Goal: Information Seeking & Learning: Learn about a topic

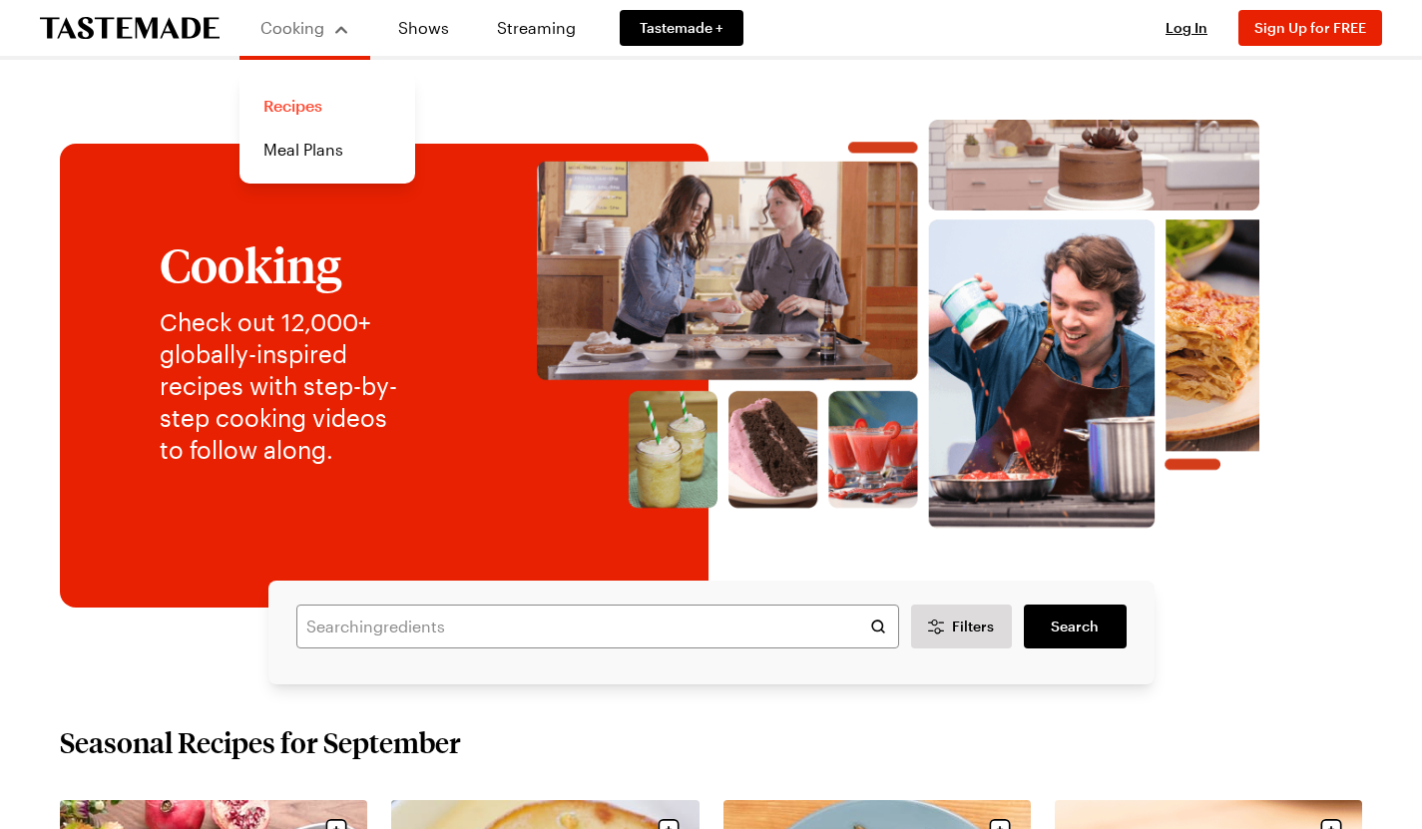
click at [292, 110] on link "Recipes" at bounding box center [327, 106] width 152 height 44
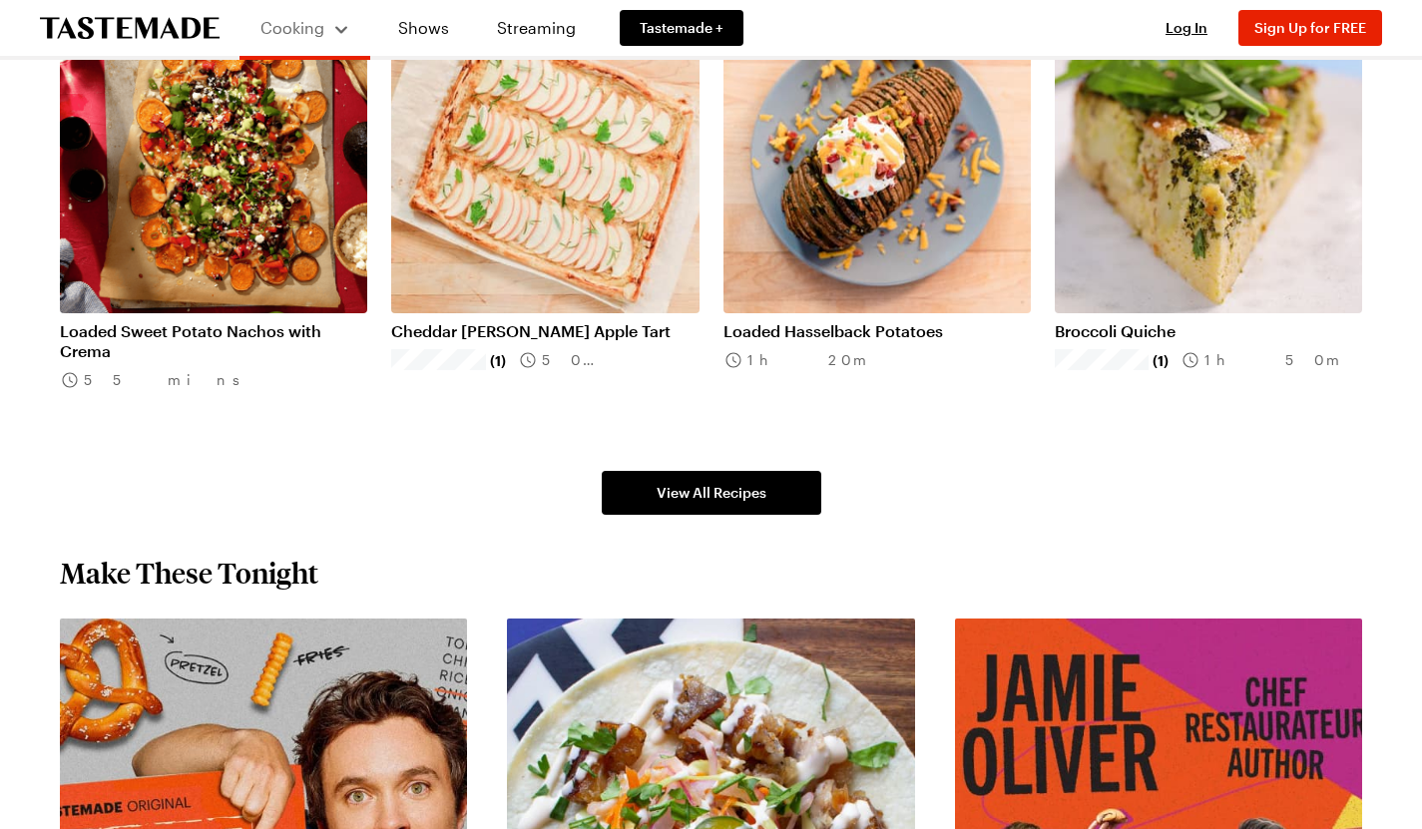
scroll to position [1262, 0]
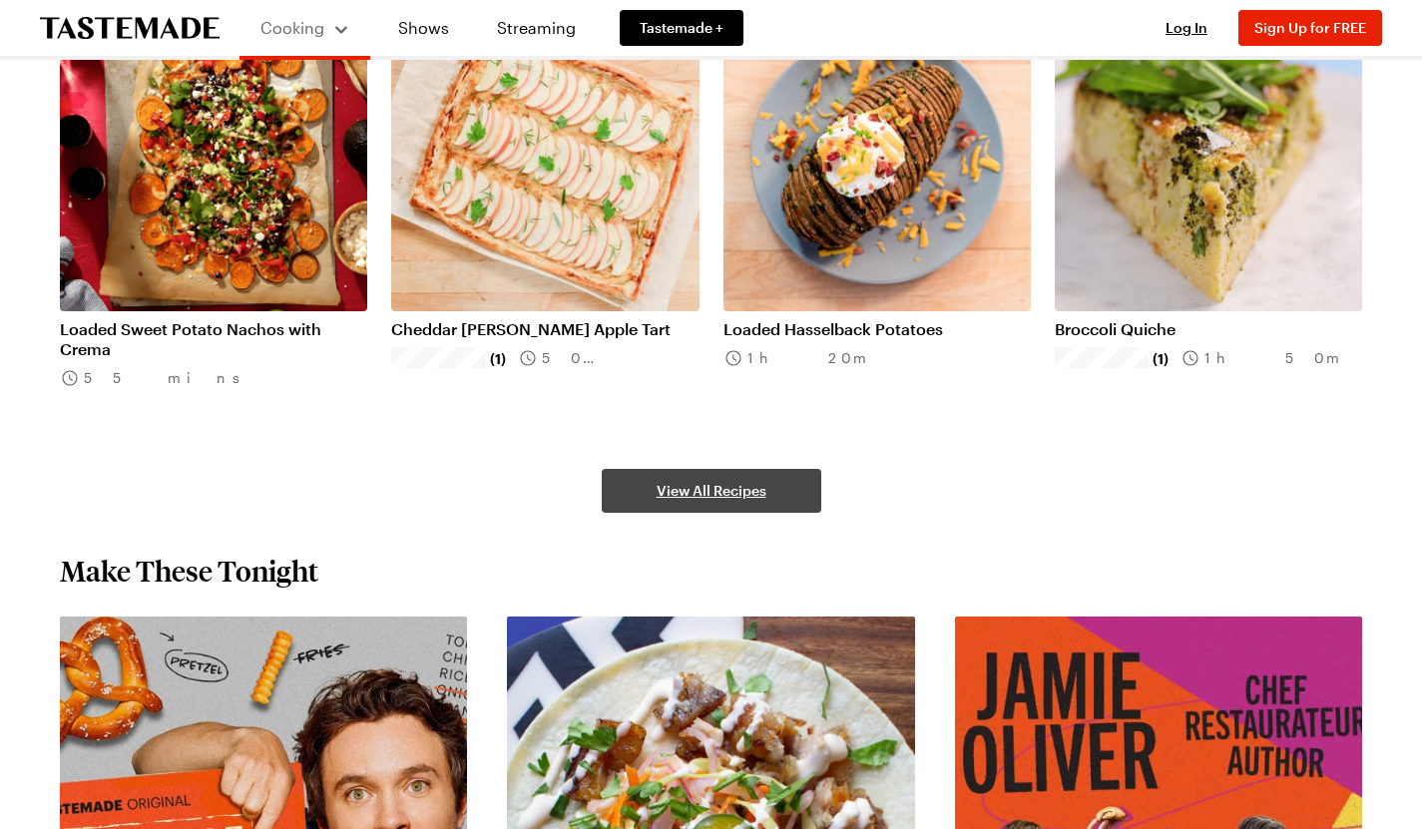
click at [752, 495] on span "View All Recipes" at bounding box center [712, 491] width 110 height 20
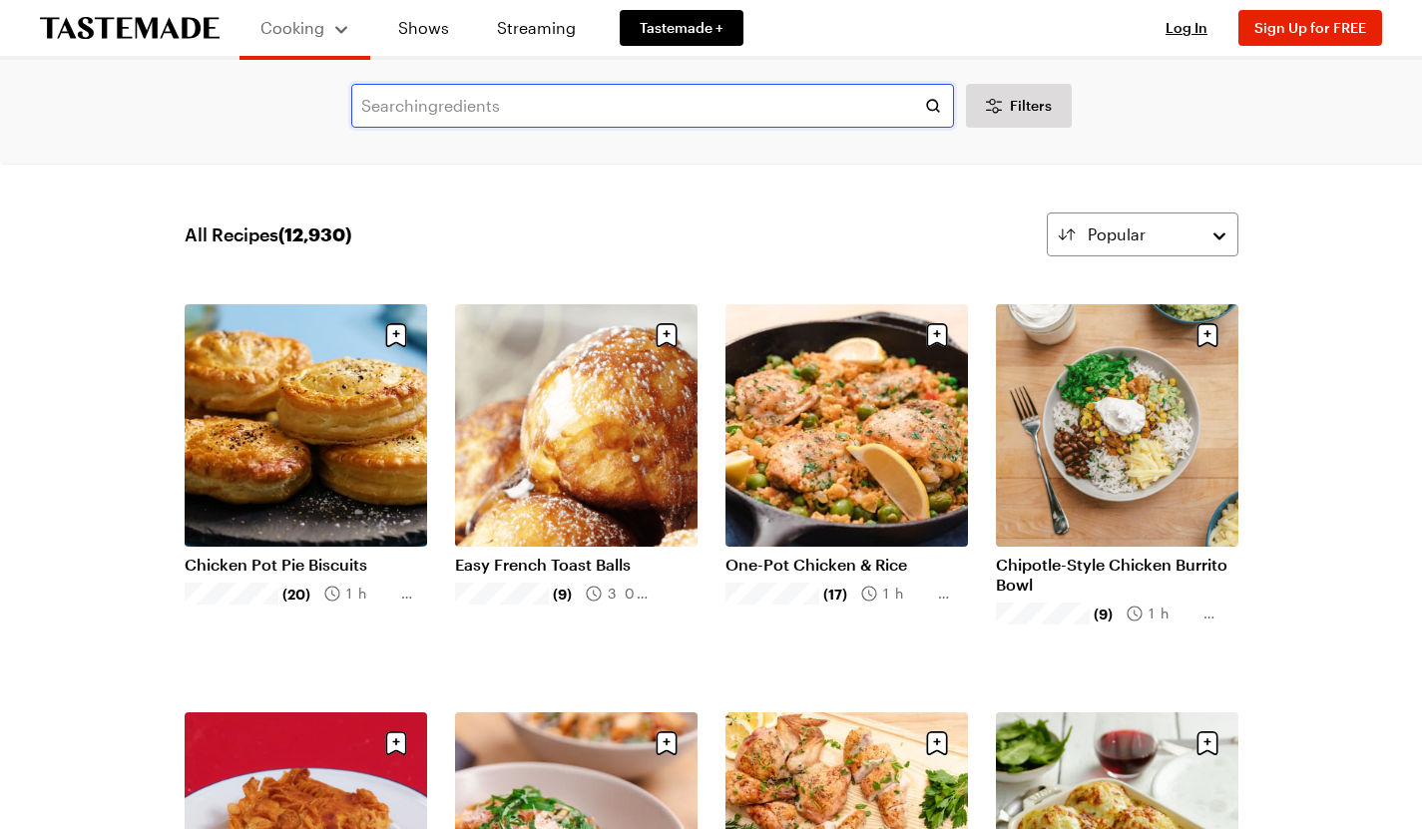
click at [531, 111] on input "text" at bounding box center [652, 106] width 603 height 44
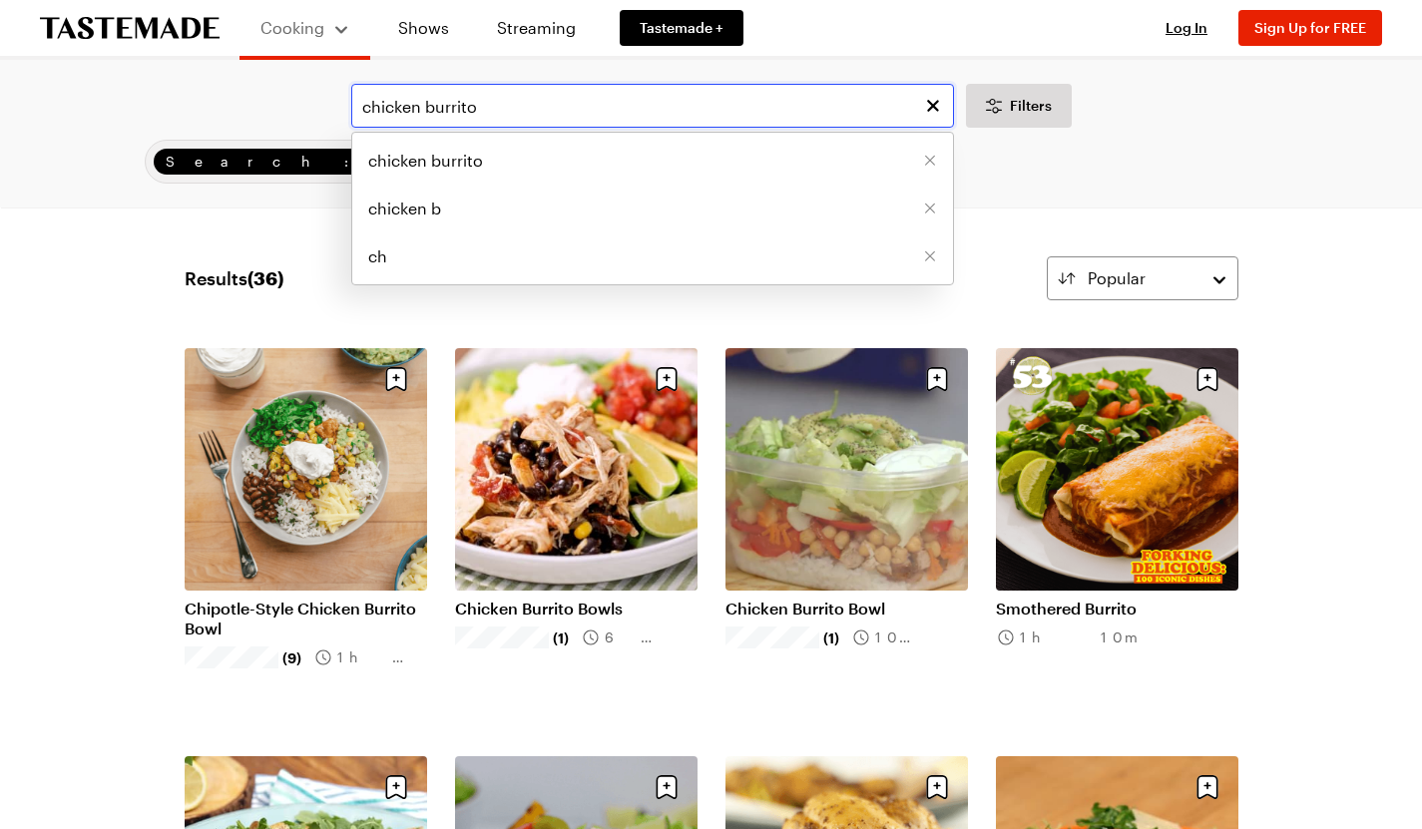
type input "chicken burrito"
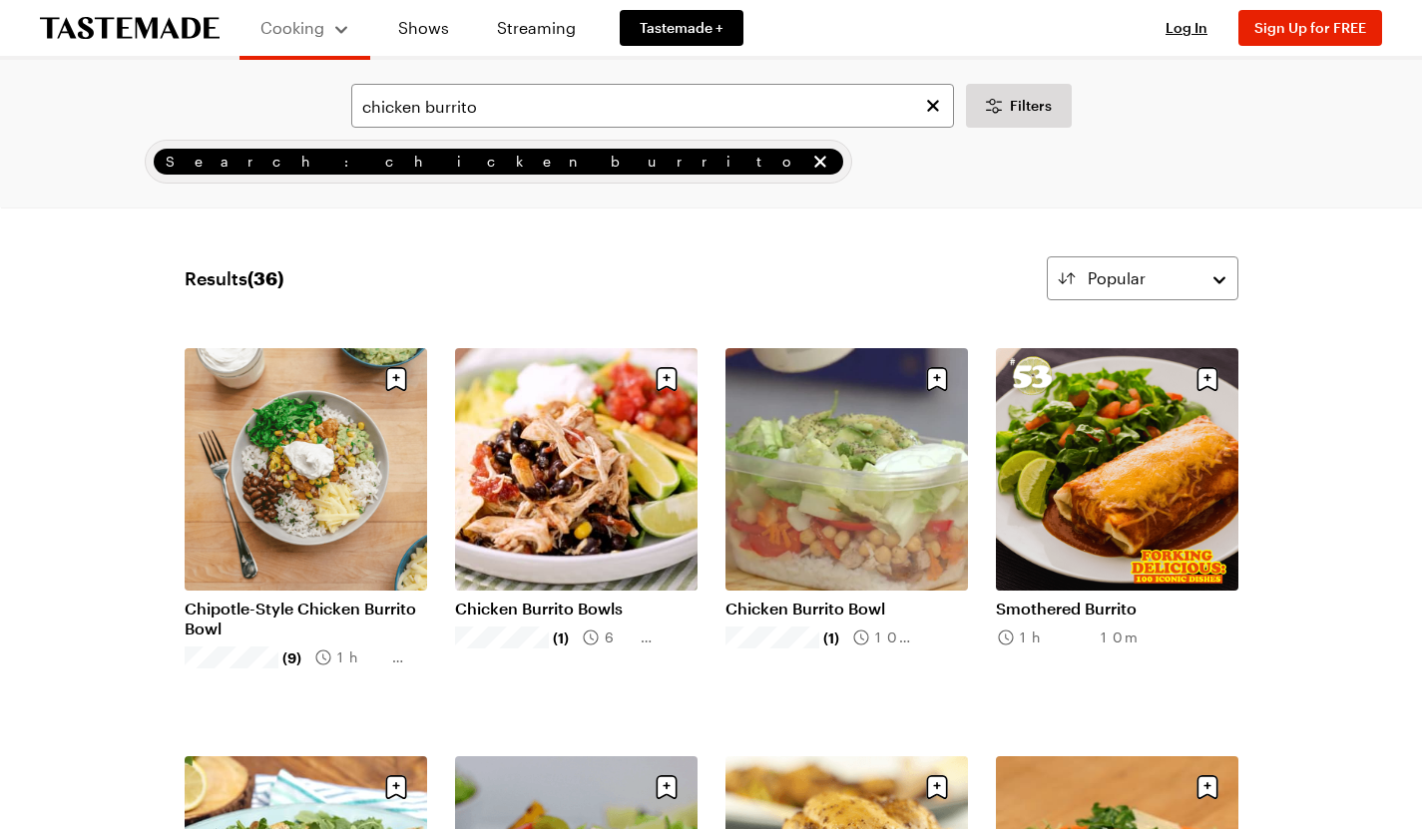
click at [360, 599] on link "Chipotle-Style Chicken Burrito Bowl" at bounding box center [306, 619] width 242 height 40
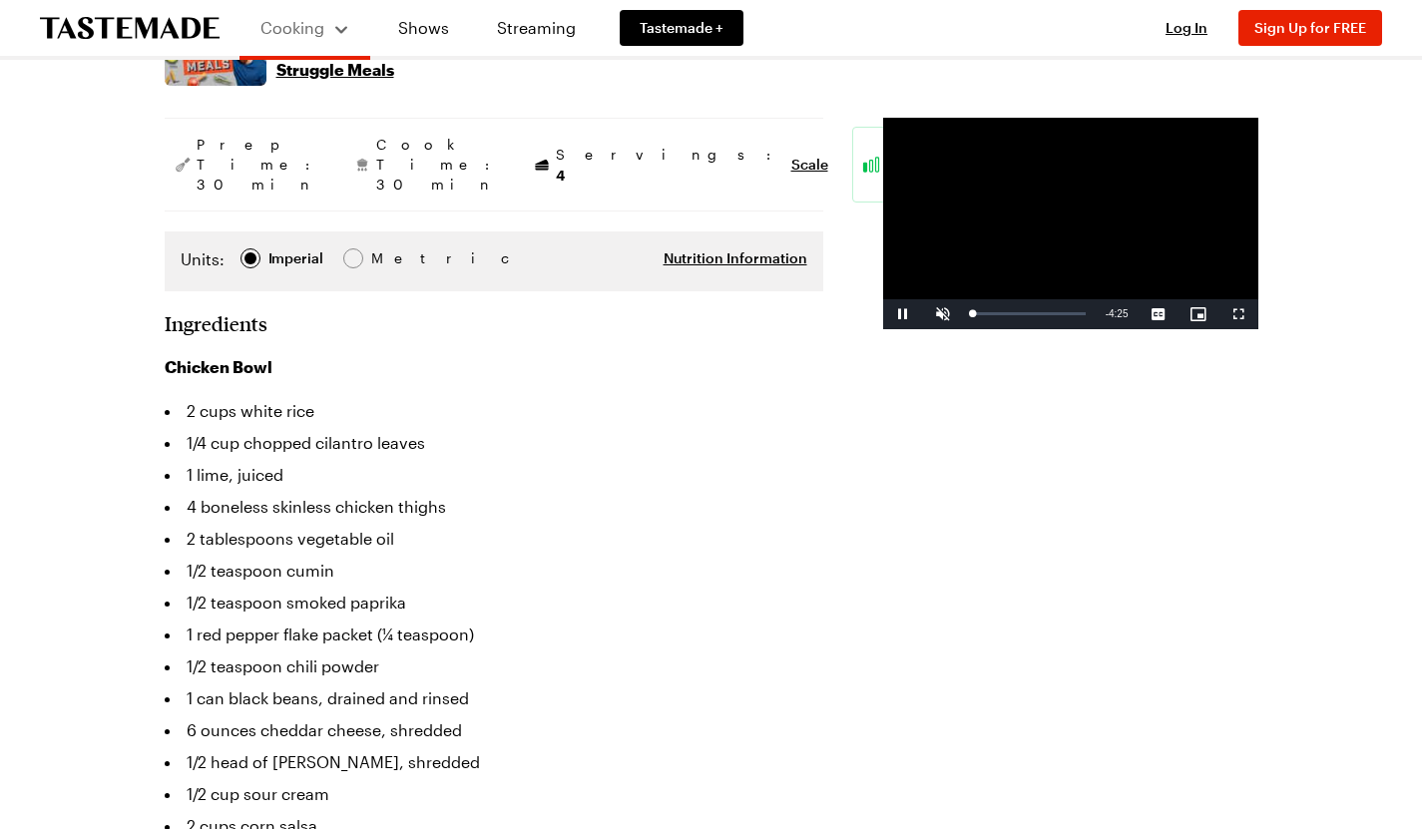
scroll to position [386, 2]
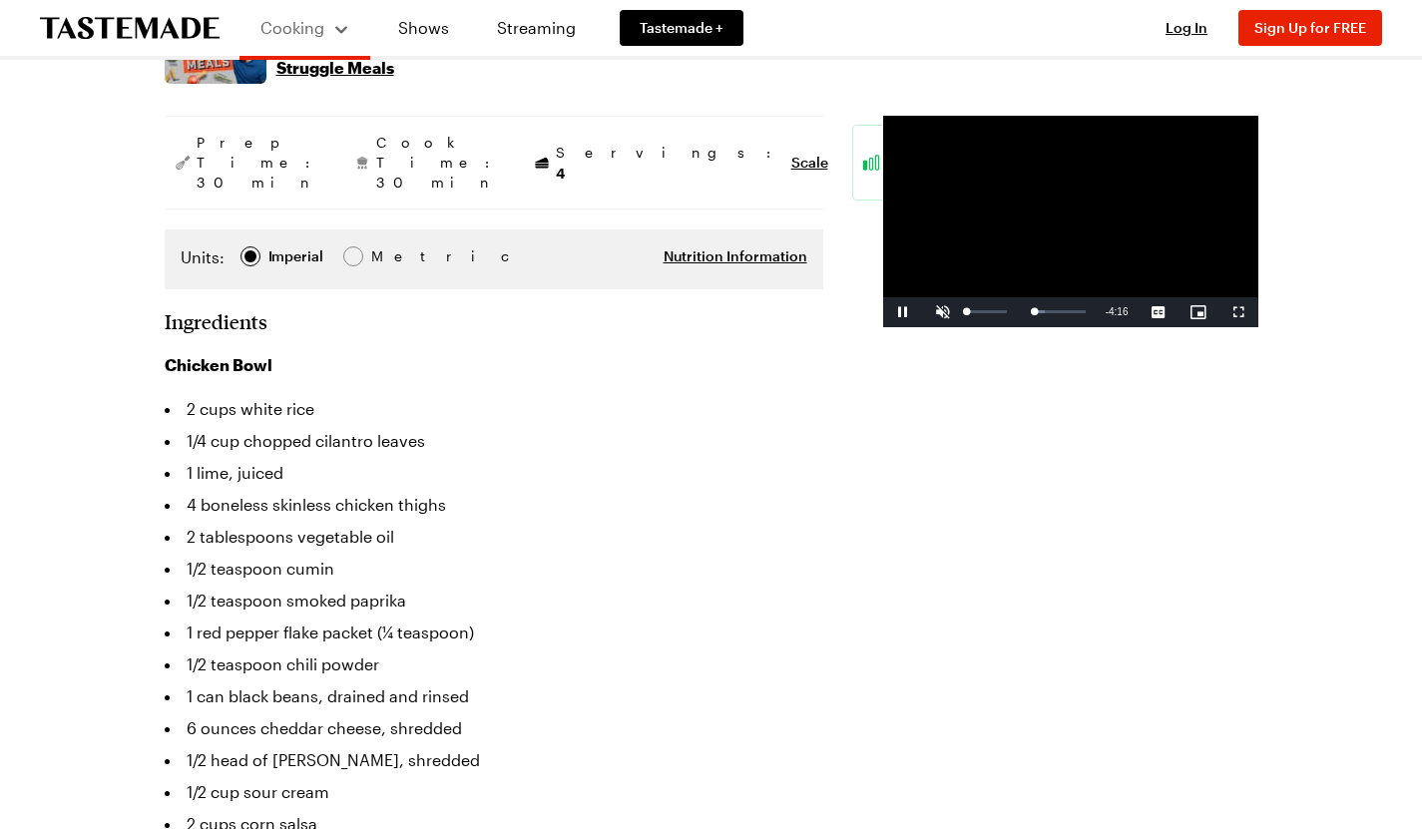
click at [923, 312] on span "Video Player" at bounding box center [943, 312] width 40 height 0
click at [883, 312] on span "Video Player" at bounding box center [903, 312] width 40 height 0
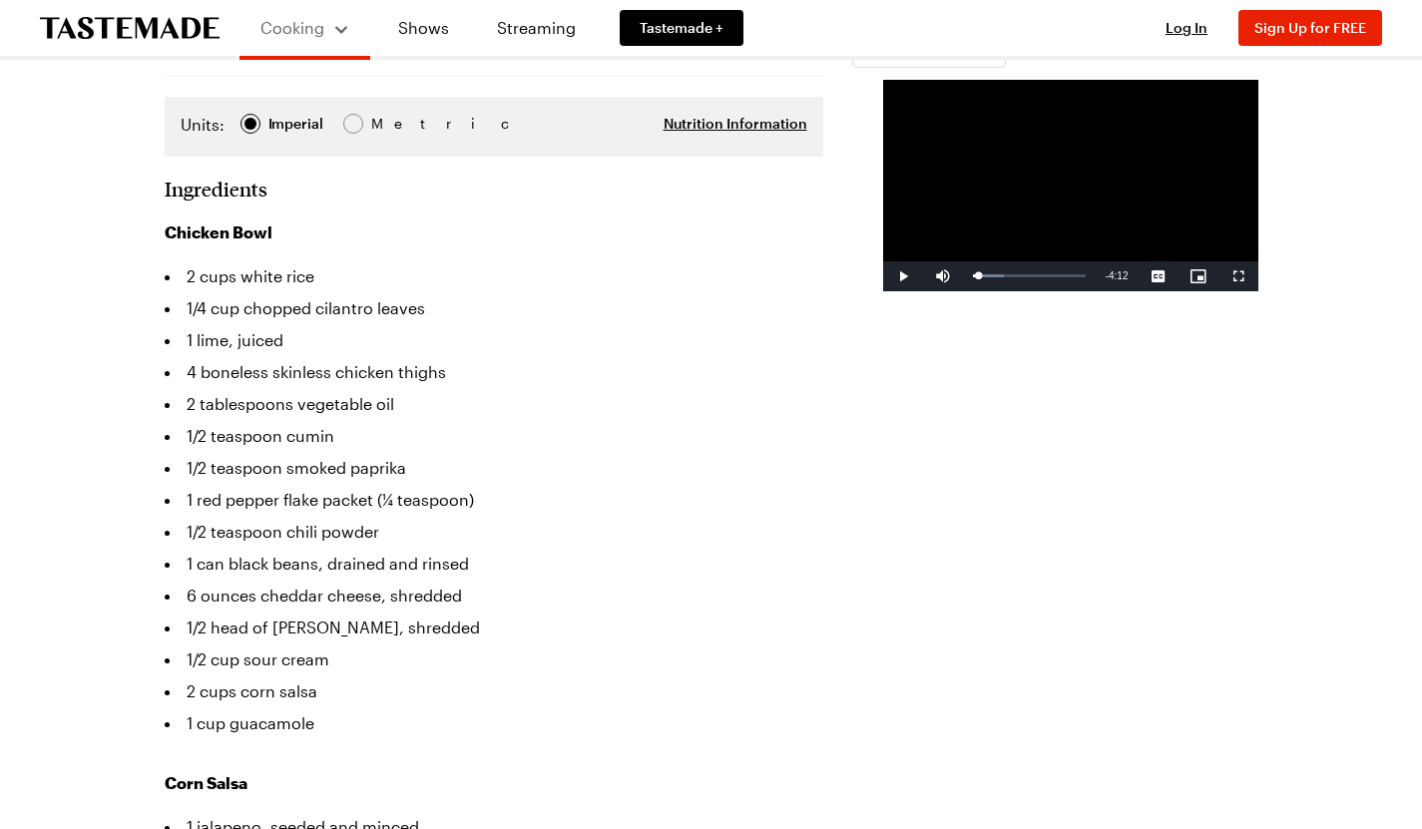
scroll to position [521, 2]
click at [883, 276] on span "Video Player" at bounding box center [903, 276] width 40 height 0
click at [973, 278] on div "Loaded : 27.45% 1:04 1:04" at bounding box center [1029, 275] width 113 height 5
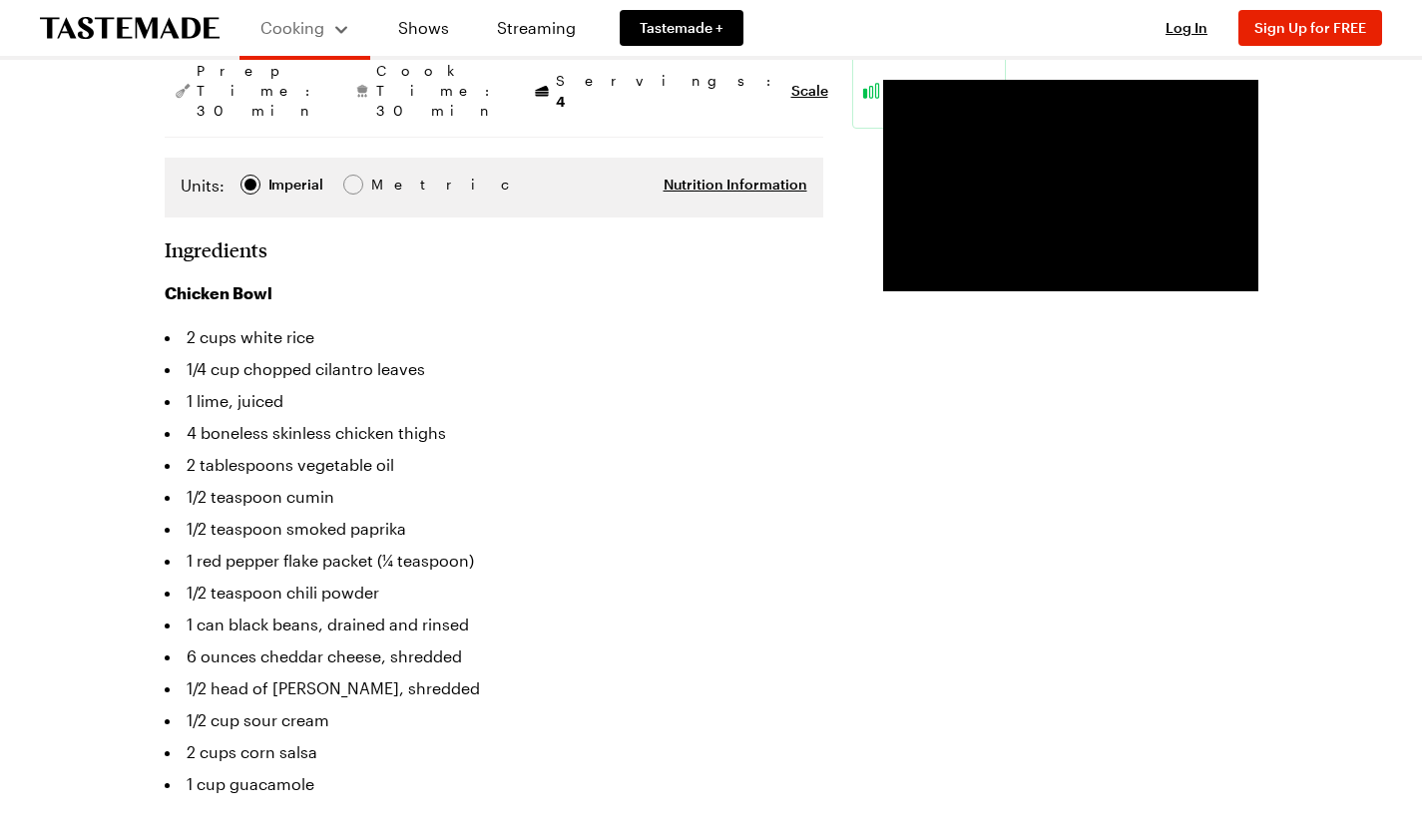
scroll to position [419, 2]
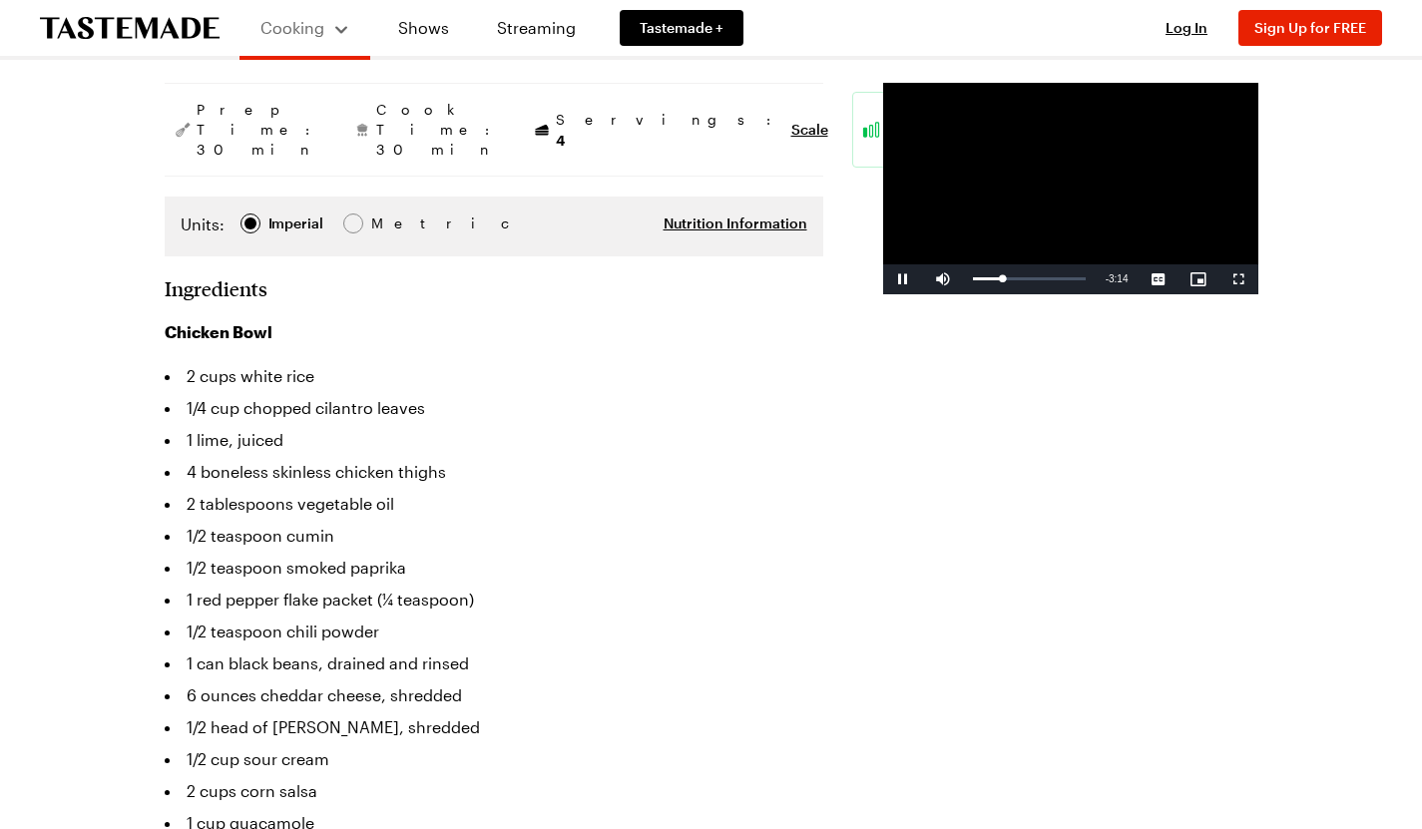
click at [1233, 279] on span "Video Player" at bounding box center [1238, 279] width 40 height 0
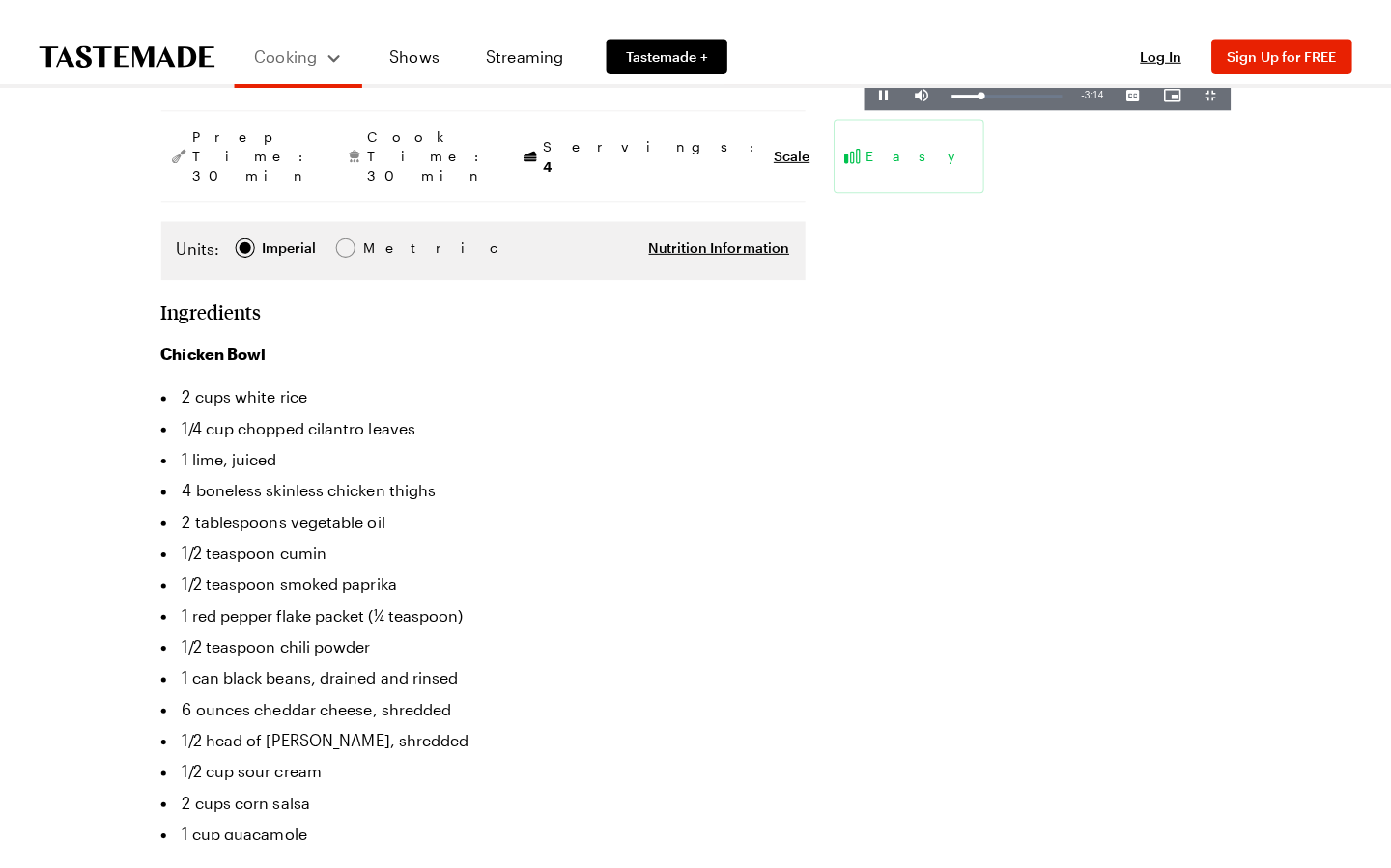
scroll to position [405, 0]
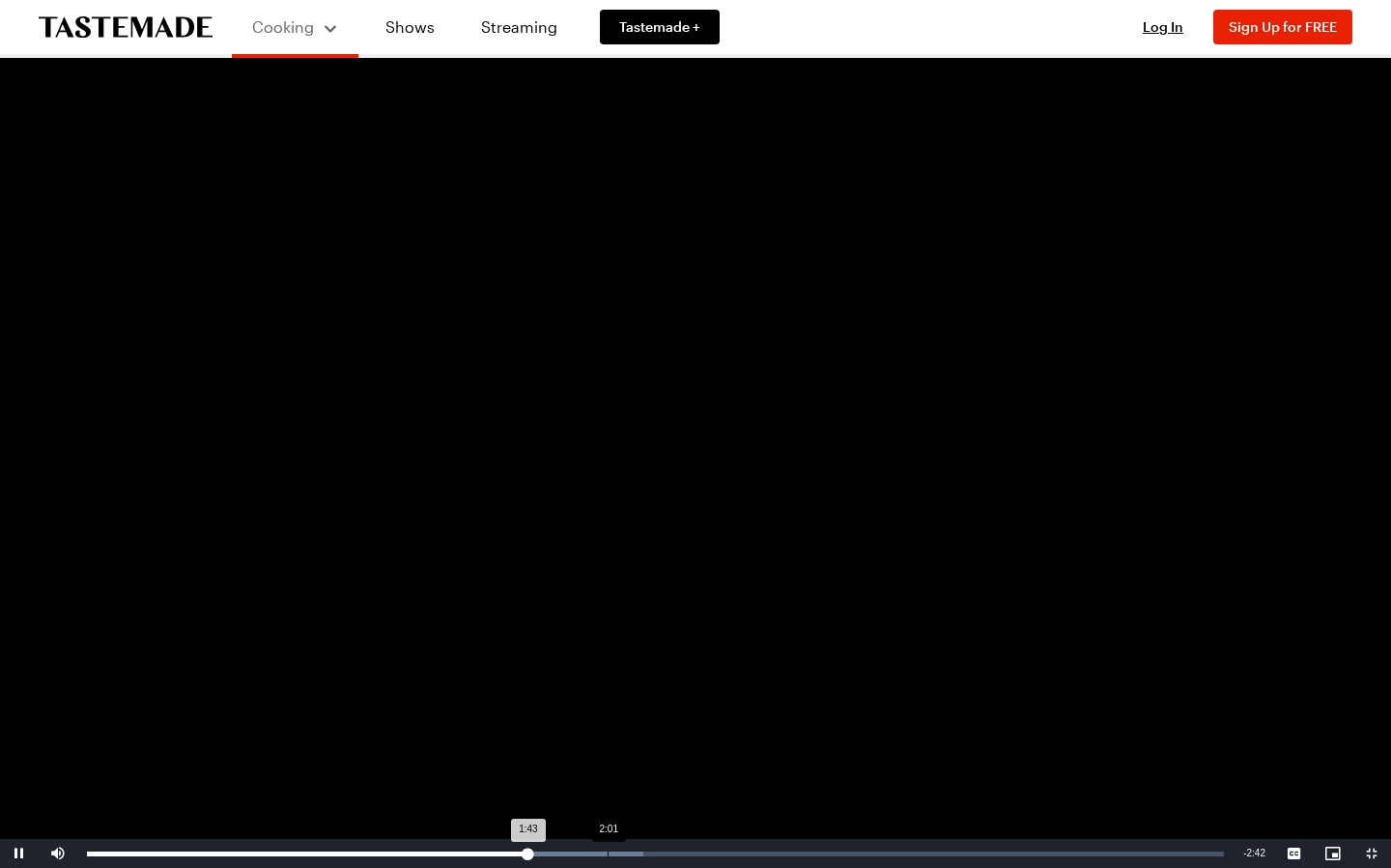
click at [609, 801] on div "Loaded : 48.96% 2:01 1:43" at bounding box center [655, 853] width 1156 height 29
click at [928, 548] on video "Video Player" at bounding box center [695, 434] width 1391 height 868
click at [945, 529] on video "Video Player" at bounding box center [695, 434] width 1391 height 868
click at [944, 528] on video "Video Player" at bounding box center [695, 434] width 1391 height 868
click at [962, 503] on video "Video Player" at bounding box center [695, 434] width 1391 height 868
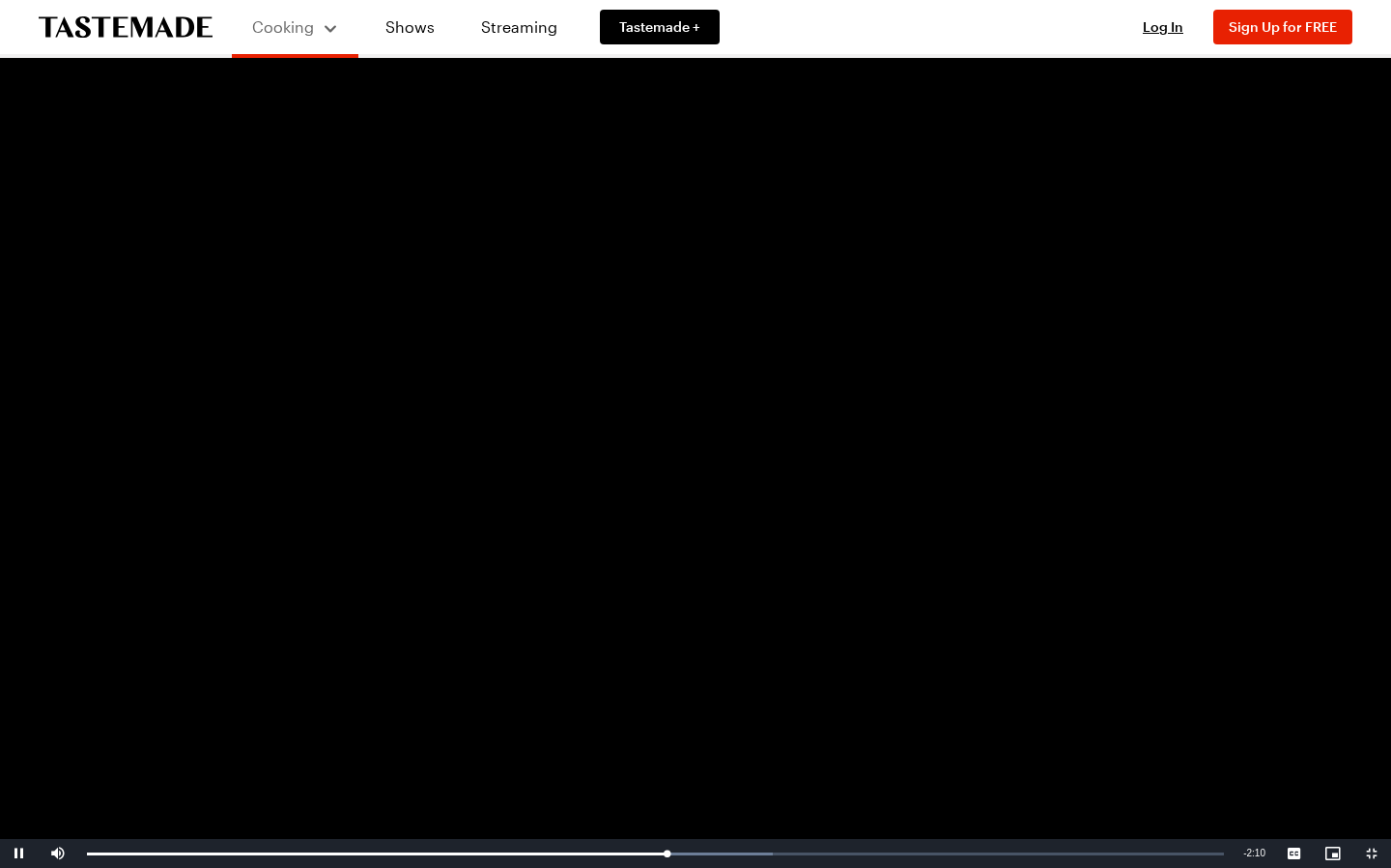
click at [963, 481] on video "Video Player" at bounding box center [695, 434] width 1391 height 868
click at [939, 439] on video "Video Player" at bounding box center [695, 434] width 1391 height 868
click at [979, 403] on video "Video Player" at bounding box center [695, 434] width 1391 height 868
click at [915, 282] on video "Video Player" at bounding box center [695, 434] width 1391 height 868
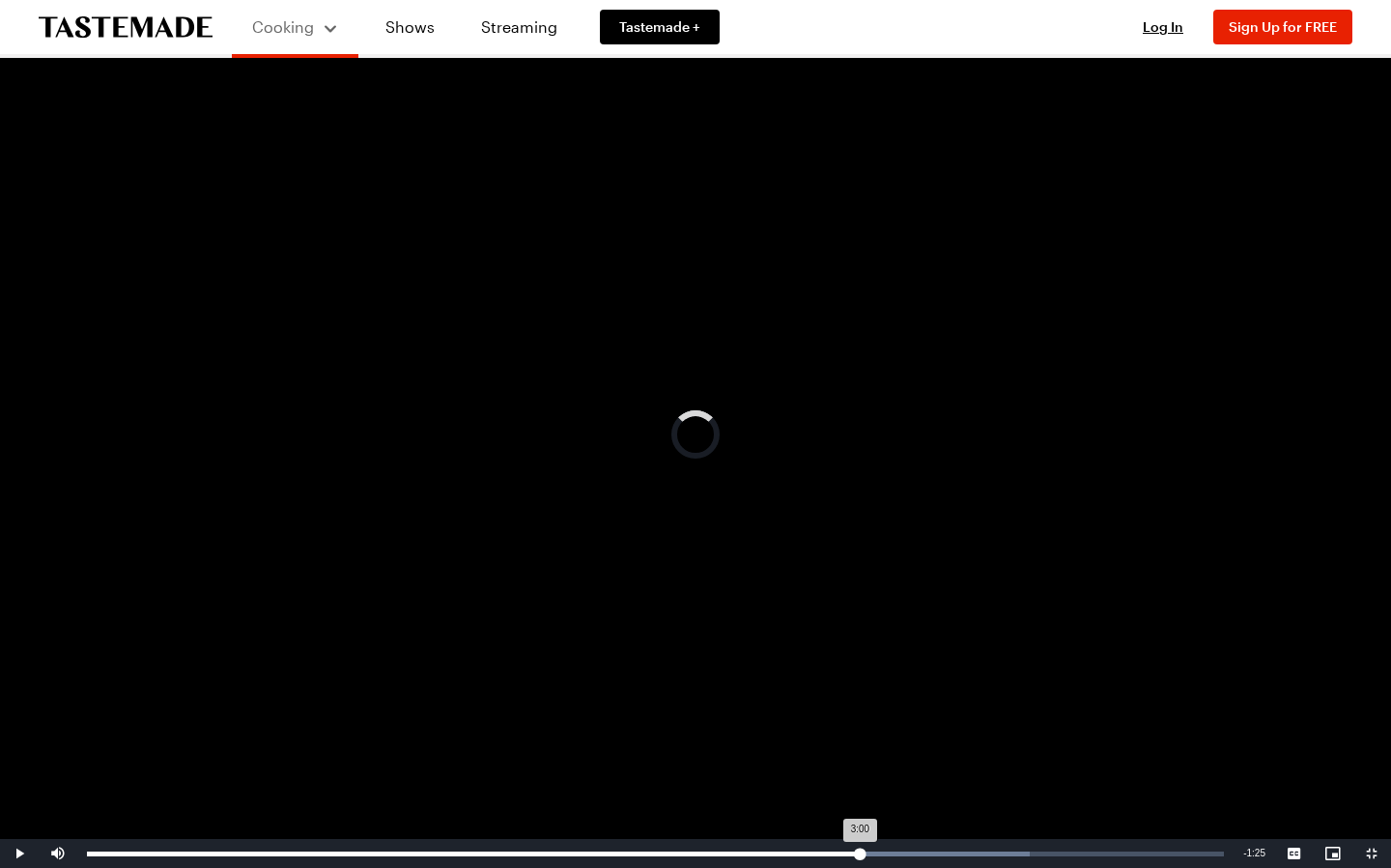
click at [860, 801] on div "Loaded : 82.89% 3:00 3:00" at bounding box center [655, 853] width 1136 height 5
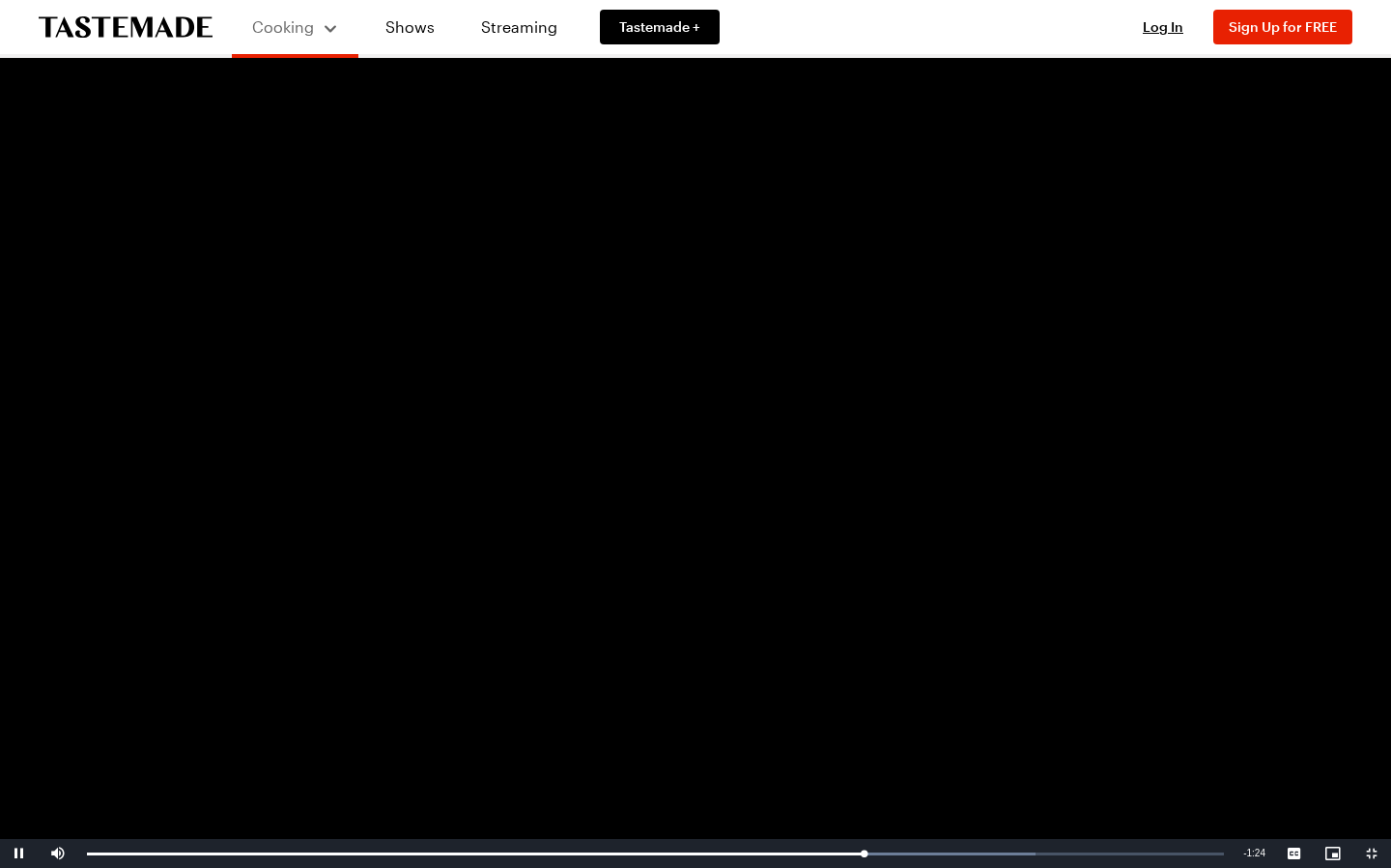
click at [783, 626] on video "Video Player" at bounding box center [695, 434] width 1391 height 868
click at [1374, 801] on span "Video Player" at bounding box center [1372, 853] width 39 height 0
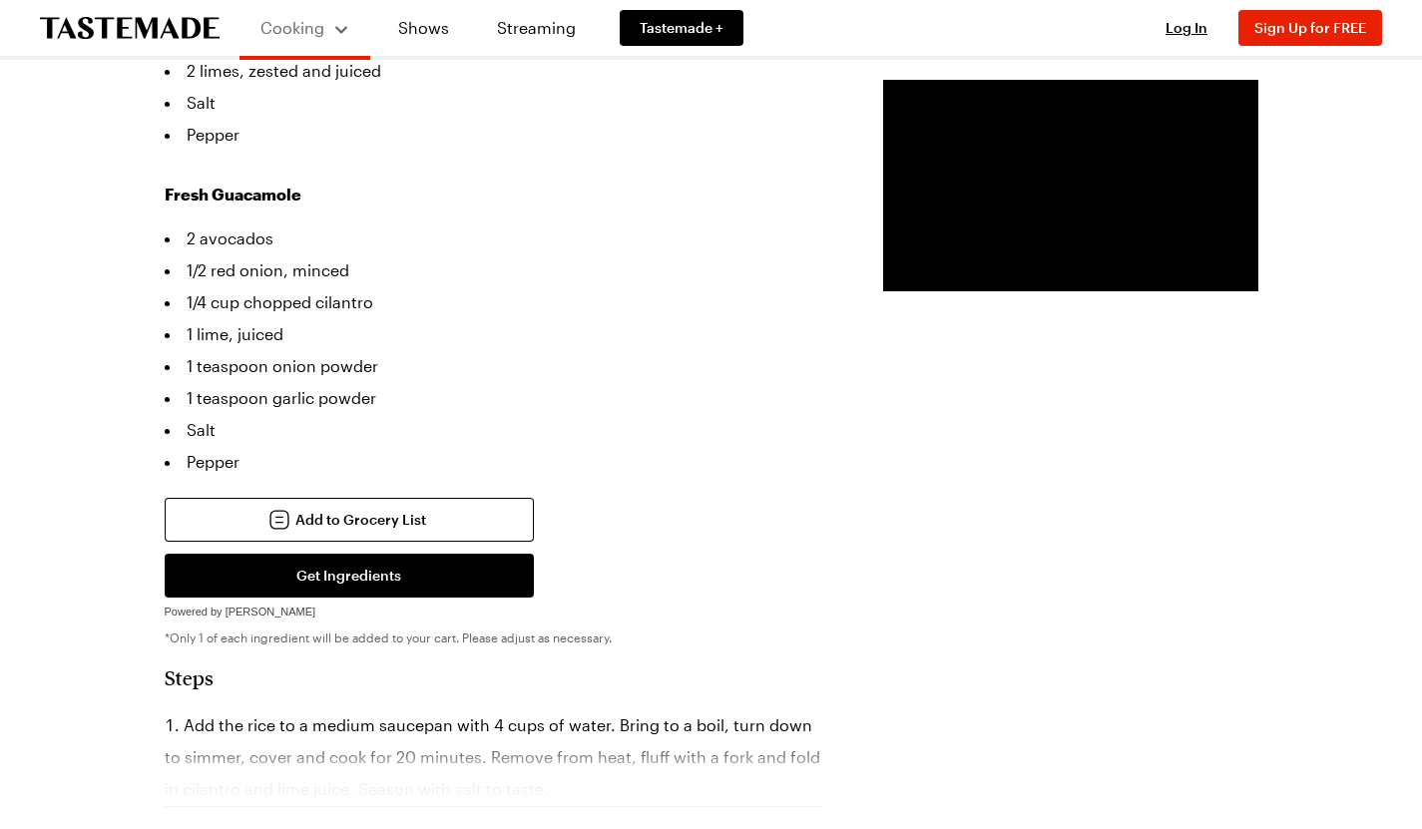
scroll to position [1404, 3]
